Goal: Find contact information: Find contact information

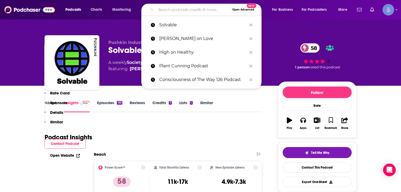
click at [167, 13] on input "Search podcasts, credits, & more..." at bounding box center [193, 10] width 74 height 8
type input "Beyond Politics"
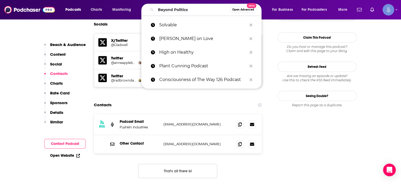
scroll to position [474, 0]
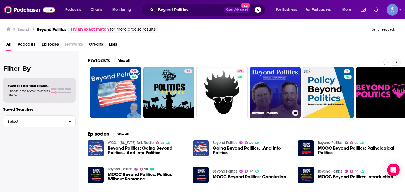
click at [257, 98] on link "0 Beyond Politics" at bounding box center [275, 92] width 51 height 51
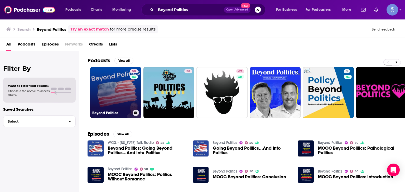
click at [122, 81] on link "50 Beyond Politics" at bounding box center [115, 92] width 51 height 51
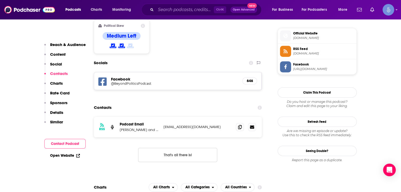
scroll to position [422, 0]
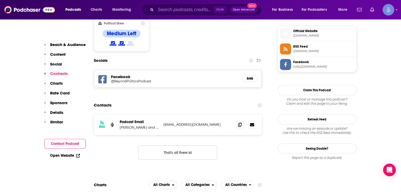
click at [144, 125] on p "[PERSON_NAME] and [PERSON_NAME]" at bounding box center [140, 127] width 40 height 4
click at [147, 125] on p "[PERSON_NAME] and [PERSON_NAME]" at bounding box center [140, 127] width 40 height 4
click at [184, 123] on p "[EMAIL_ADDRESS][DOMAIN_NAME]" at bounding box center [197, 125] width 69 height 4
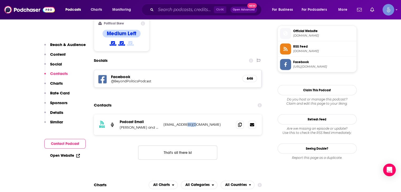
click at [184, 123] on p "[EMAIL_ADDRESS][DOMAIN_NAME]" at bounding box center [197, 125] width 69 height 4
drag, startPoint x: 129, startPoint y: 101, endPoint x: 158, endPoint y: 104, distance: 29.1
click at [158, 115] on div "RSS Podcast Email [PERSON_NAME] and [PERSON_NAME] [EMAIL_ADDRESS][DOMAIN_NAME] …" at bounding box center [178, 125] width 168 height 21
